Goal: Check status

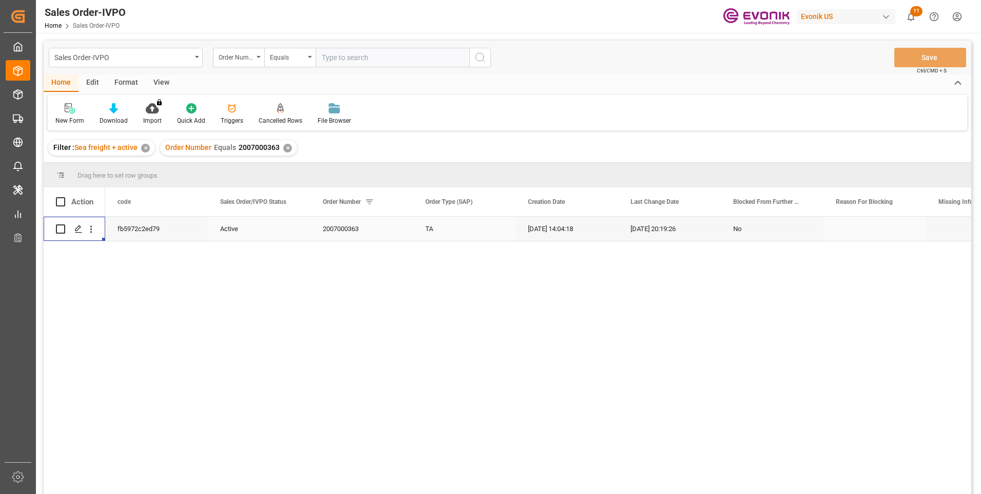
click at [369, 55] on input "text" at bounding box center [393, 57] width 154 height 19
paste input "0046464345"
type input "0046464345"
click at [484, 60] on icon "search button" at bounding box center [480, 57] width 12 height 12
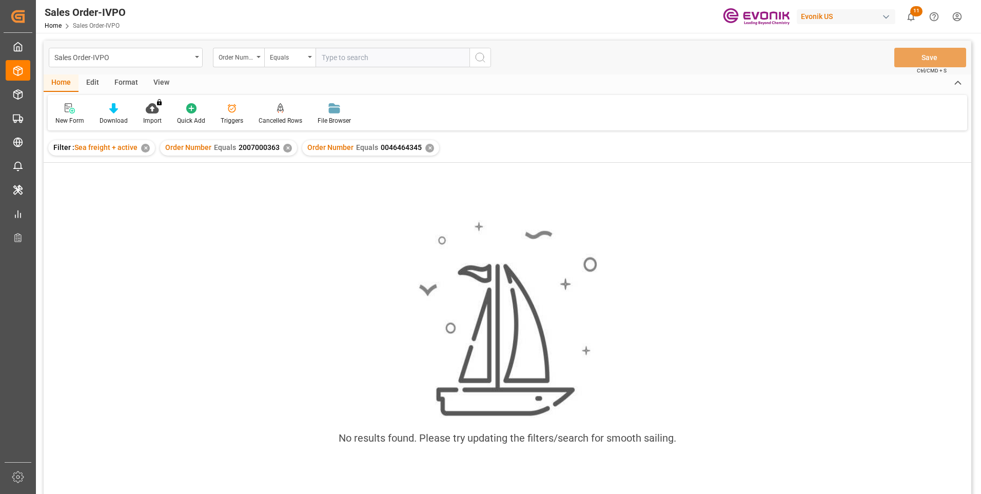
click at [285, 148] on div "✕" at bounding box center [287, 148] width 9 height 9
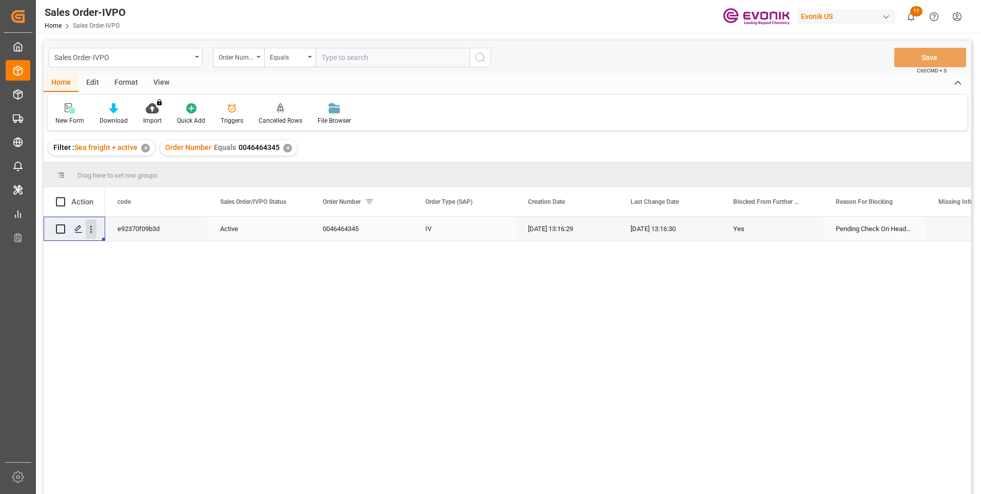
click at [95, 231] on icon "open menu" at bounding box center [91, 229] width 11 height 11
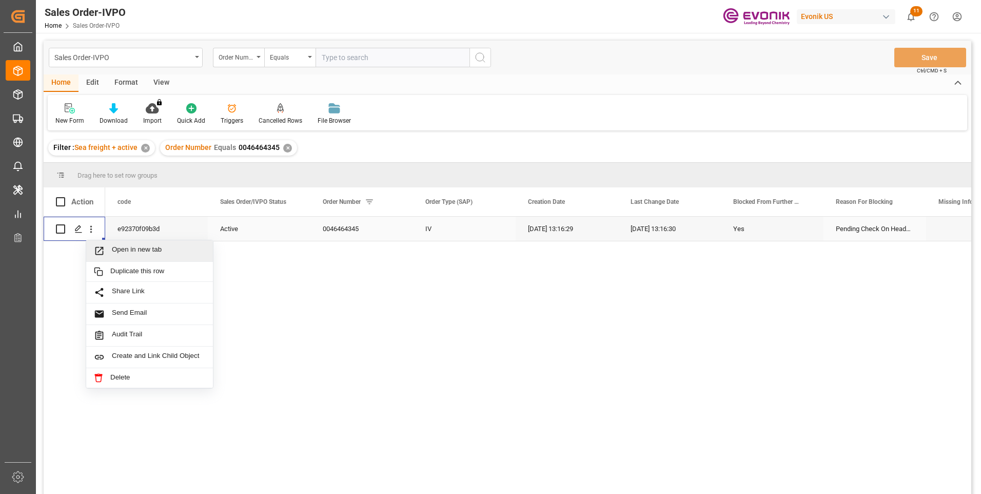
click at [113, 249] on span "Open in new tab" at bounding box center [158, 250] width 93 height 11
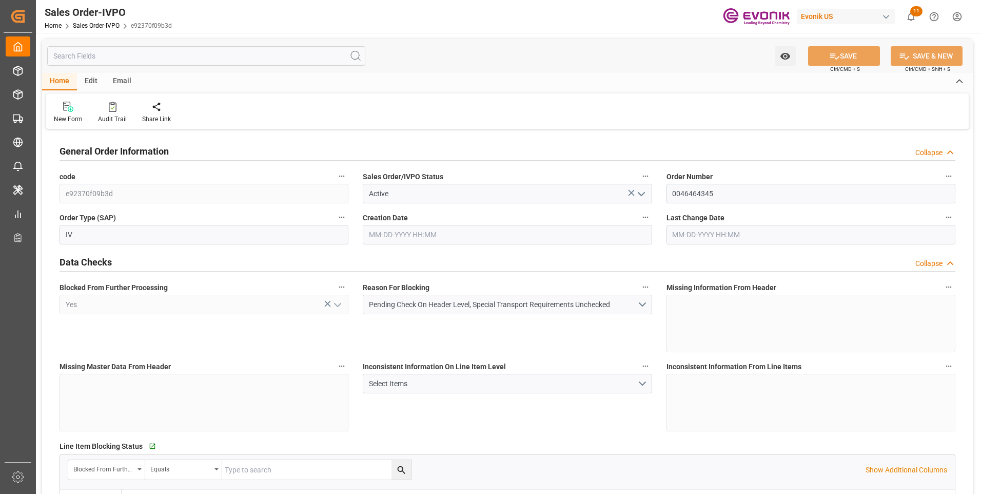
type input "BEANR"
type input "0"
type input "1"
type input "20000"
type input "08-14-2025 13:16"
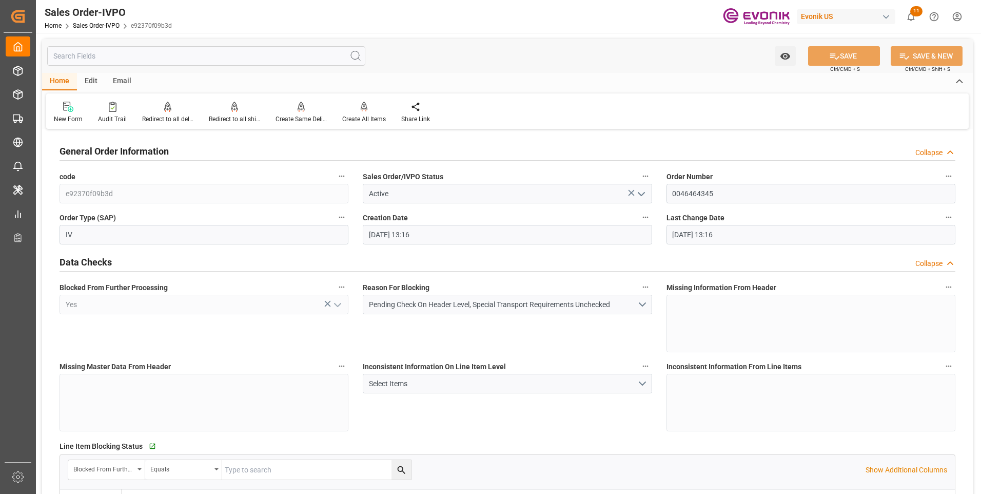
type input "08-14-2025 13:16"
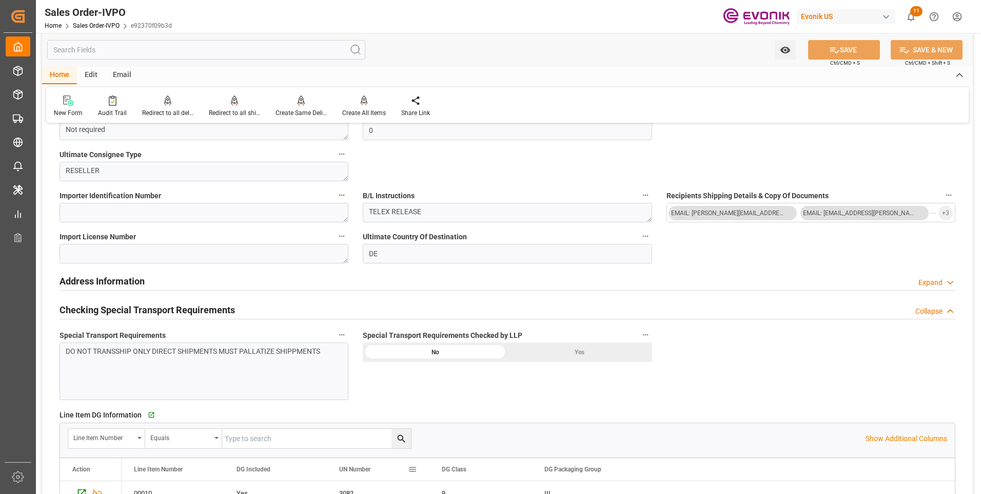
scroll to position [1129, 0]
